Goal: Check status

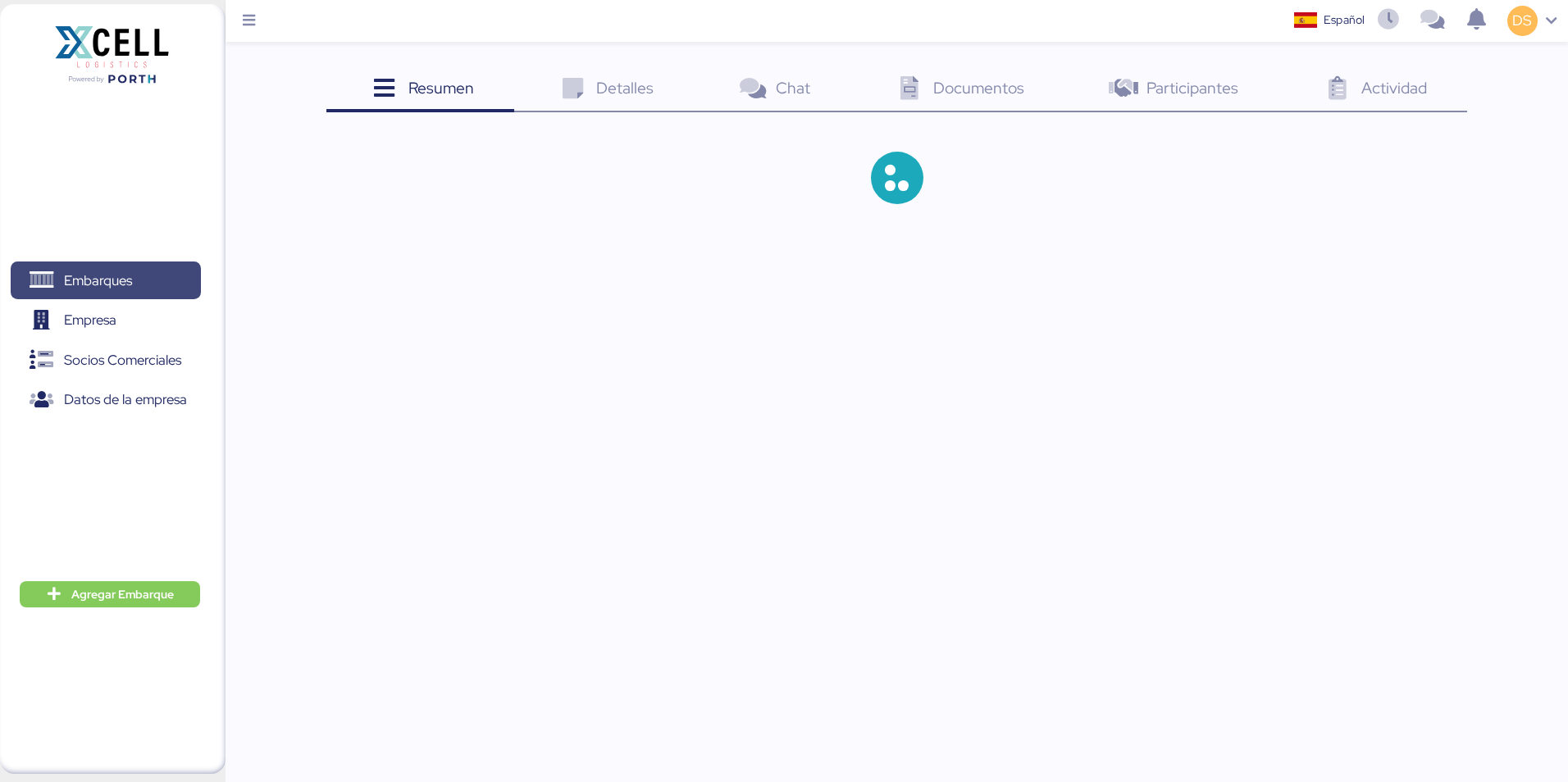
click at [100, 288] on span "Embarques" at bounding box center [98, 281] width 68 height 24
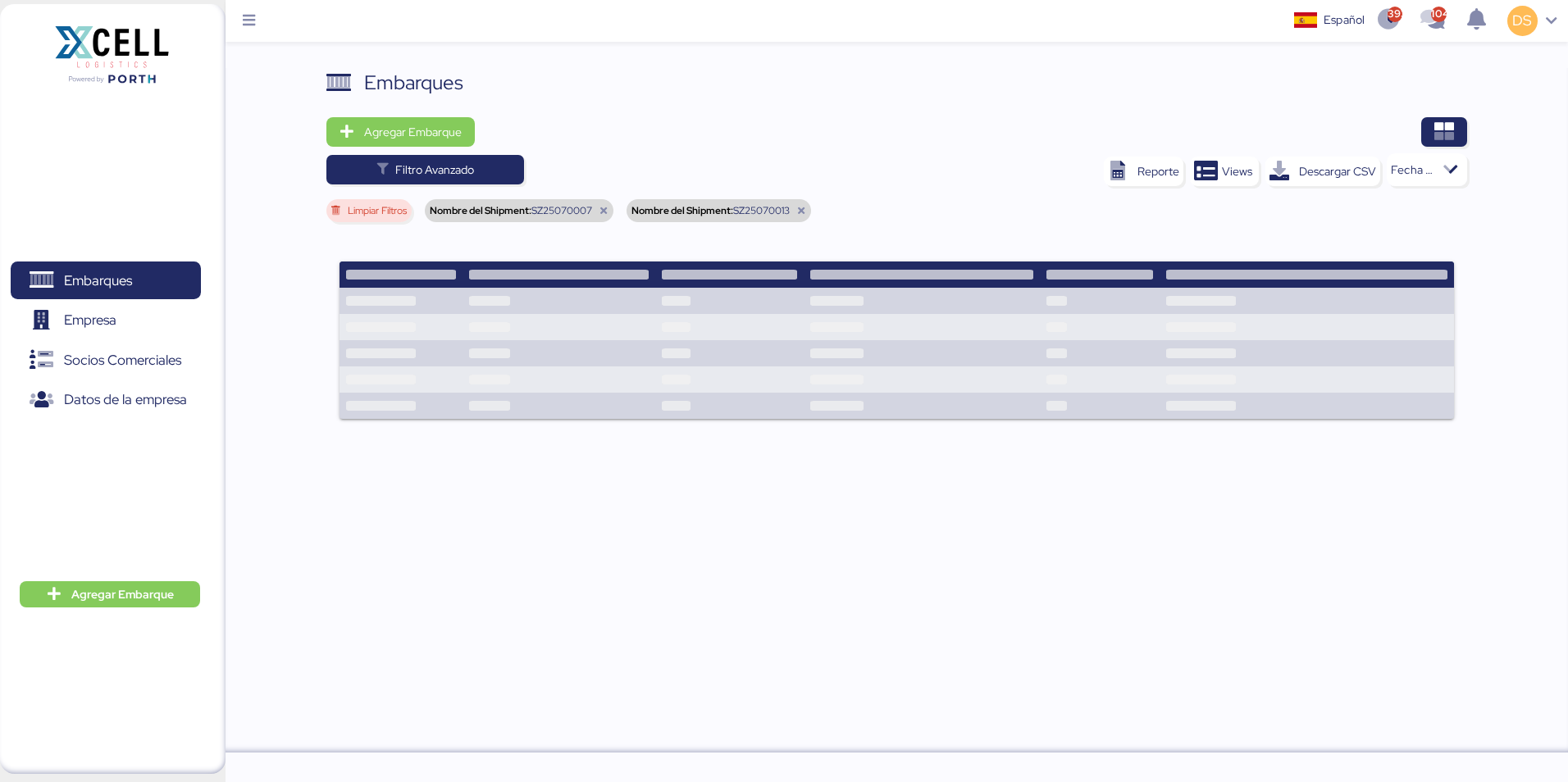
click at [372, 214] on span "Limpiar Filtros" at bounding box center [376, 211] width 59 height 10
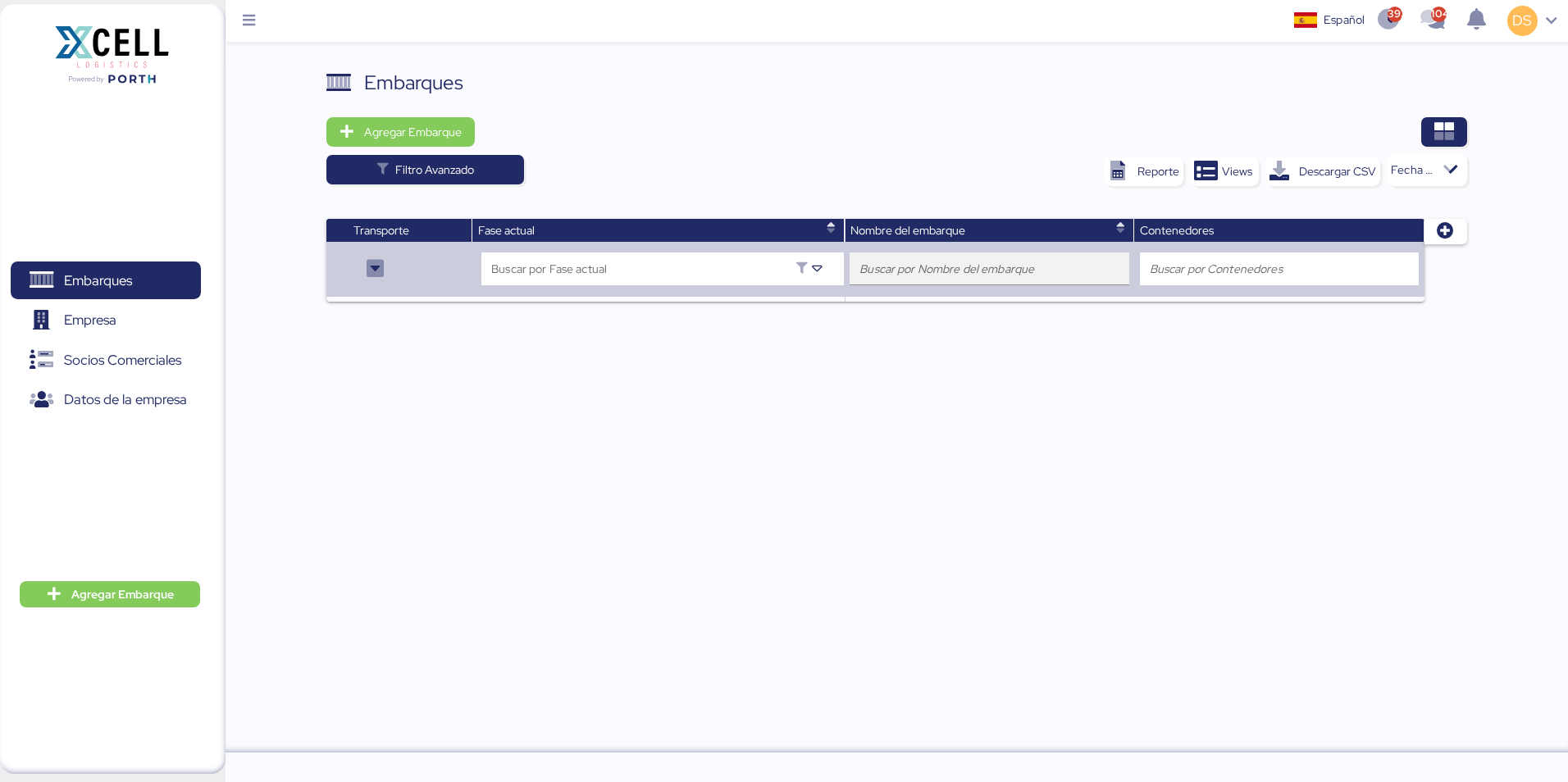
click at [929, 260] on input "search" at bounding box center [990, 268] width 260 height 19
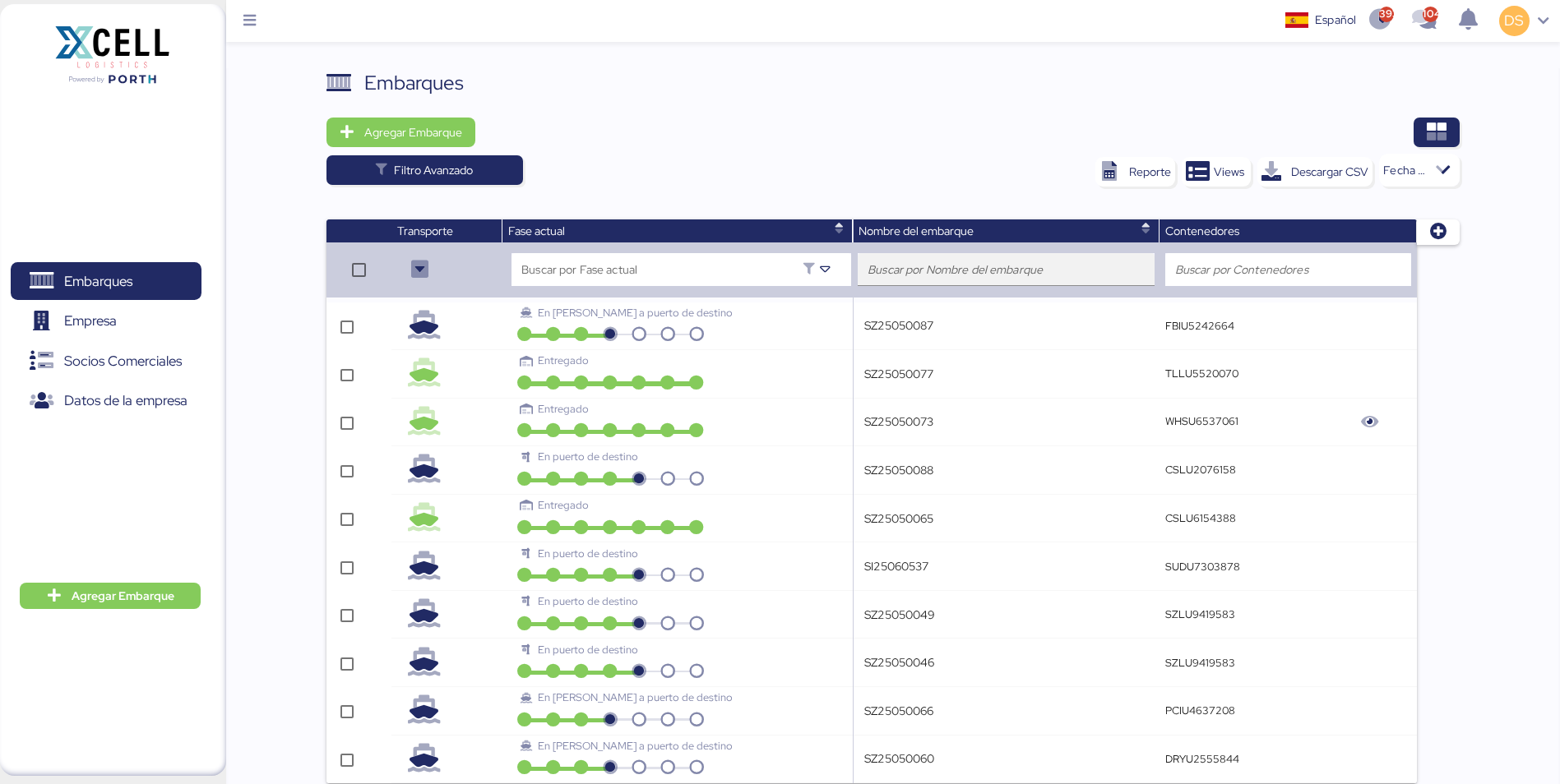
click at [910, 262] on input "search" at bounding box center [1005, 269] width 277 height 19
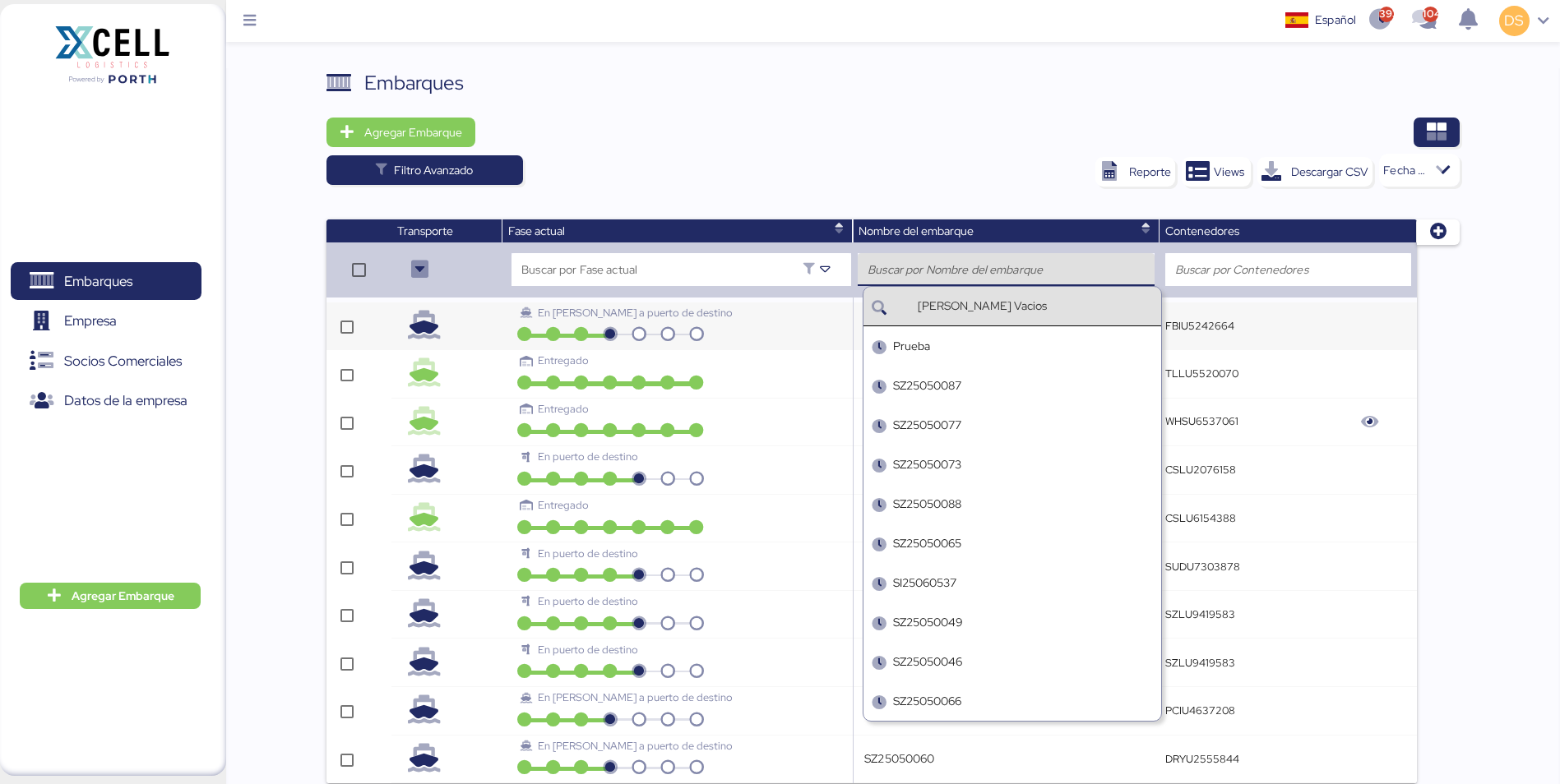
paste input "SZ25070030"
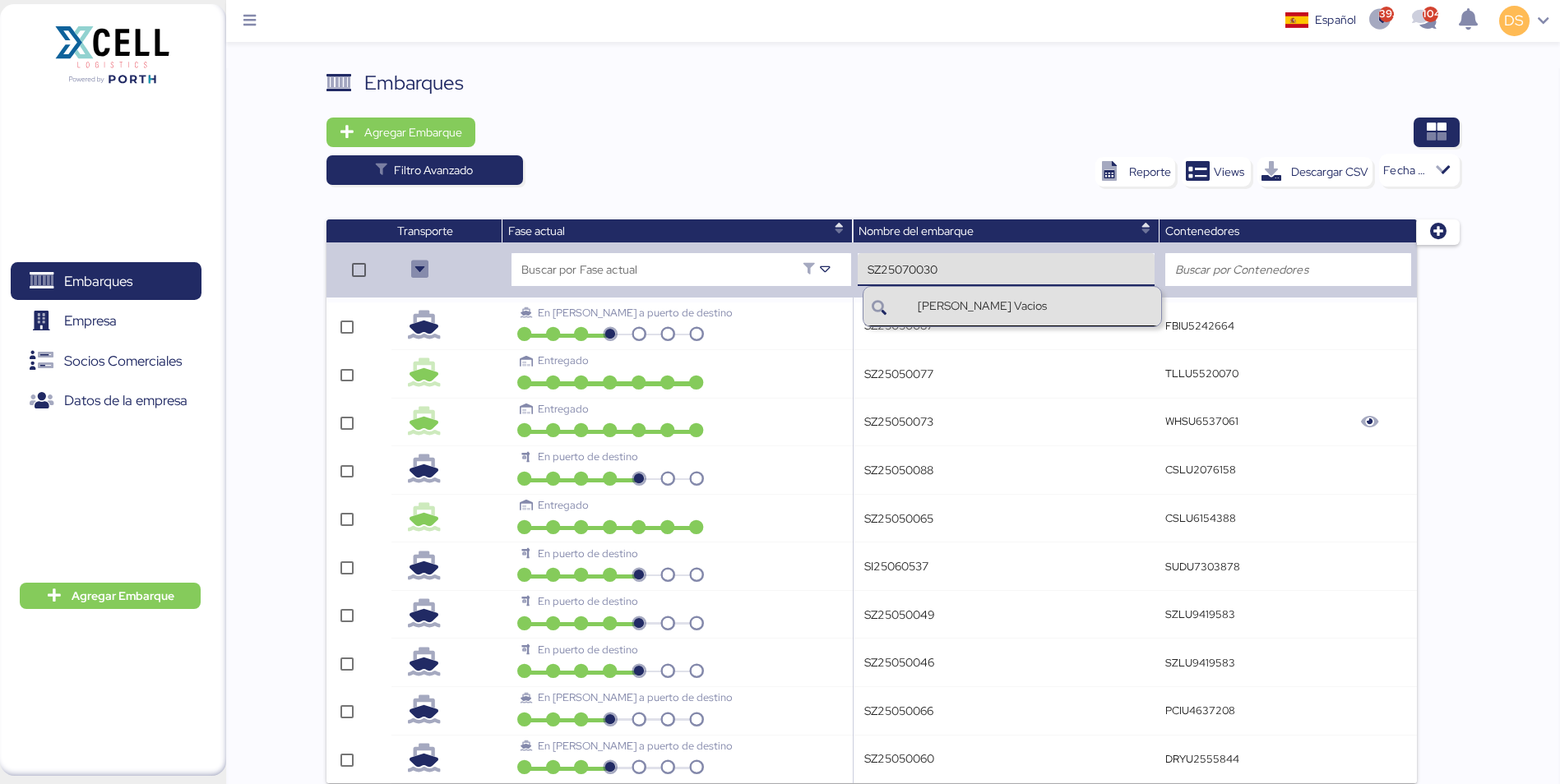
click at [969, 264] on input "SZ25070030" at bounding box center [1005, 269] width 277 height 19
type input "SZ25070030"
